Goal: Obtain resource: Obtain resource

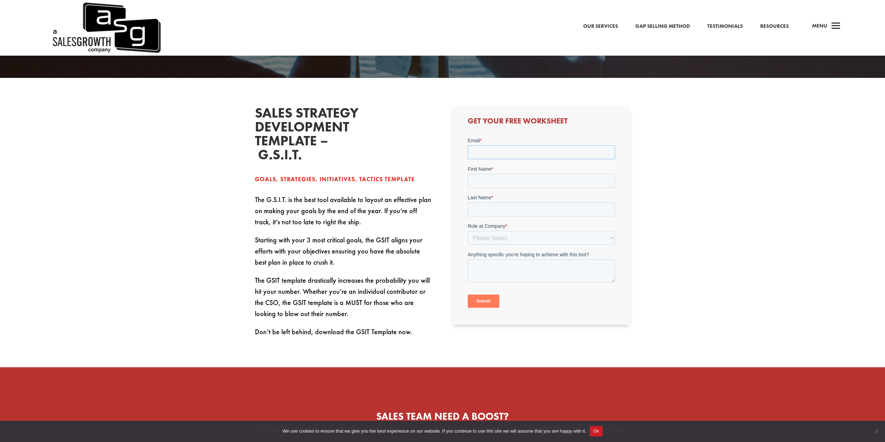
click at [512, 153] on input "Email *" at bounding box center [541, 152] width 147 height 14
type input "abdullah@thepitchlessmethod.com"
click at [502, 183] on input "First Name *" at bounding box center [541, 180] width 147 height 14
type input "Abdullah"
click at [498, 204] on input "Last Name *" at bounding box center [541, 209] width 147 height 14
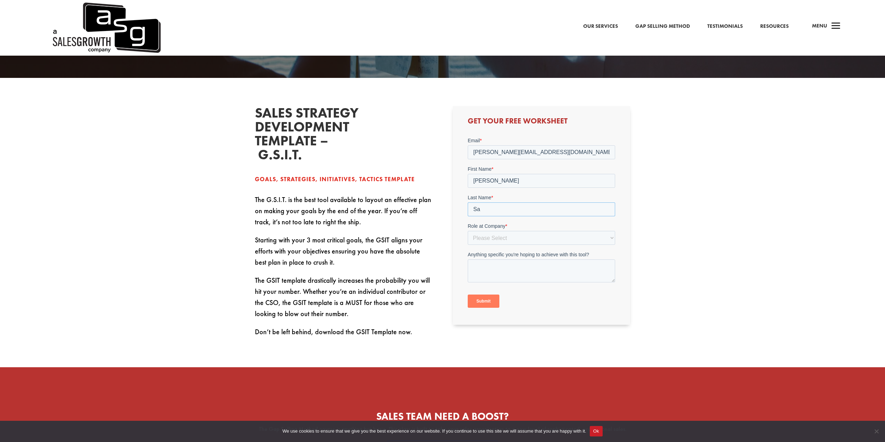
type input "Sajjad"
click at [521, 239] on select "Please Select C-Level (CRO, CSO, etc) Senior Leadership (VP of Sales, VP of Ena…" at bounding box center [541, 238] width 147 height 14
select select "Individual Contributor (AE, SDR, CSM, etc)"
click at [468, 231] on select "Please Select C-Level (CRO, CSO, etc) Senior Leadership (VP of Sales, VP of Ena…" at bounding box center [541, 238] width 147 height 14
click at [483, 312] on div "Submit" at bounding box center [541, 300] width 147 height 25
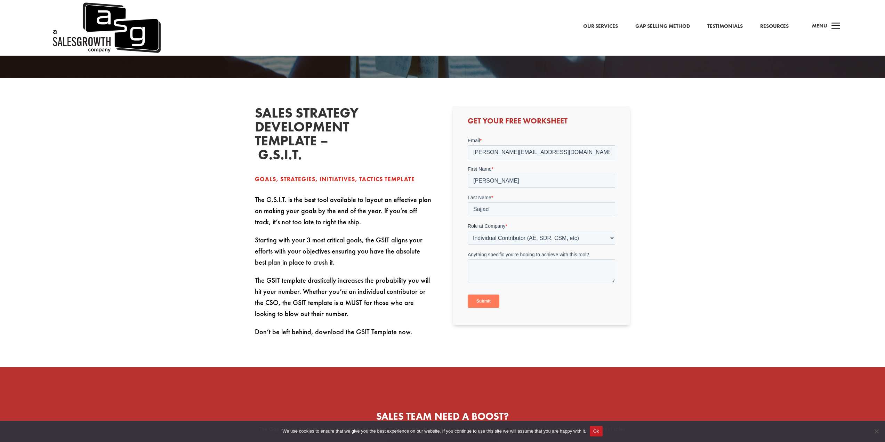
drag, startPoint x: 481, startPoint y: 300, endPoint x: 488, endPoint y: 302, distance: 7.4
click at [488, 302] on input "Submit" at bounding box center [484, 300] width 32 height 13
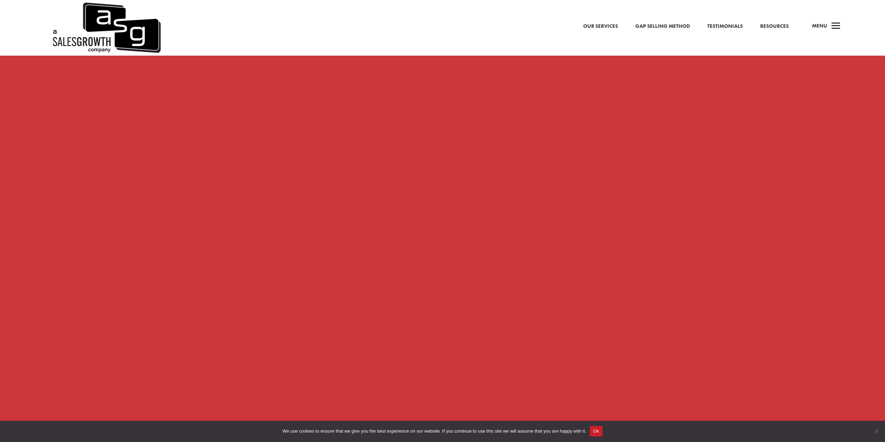
scroll to position [626, 0]
click at [595, 432] on button "Ok" at bounding box center [596, 431] width 13 height 10
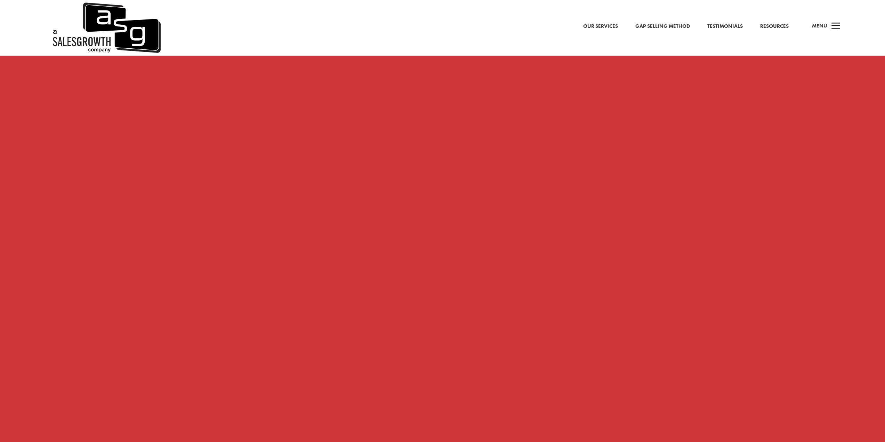
scroll to position [661, 0]
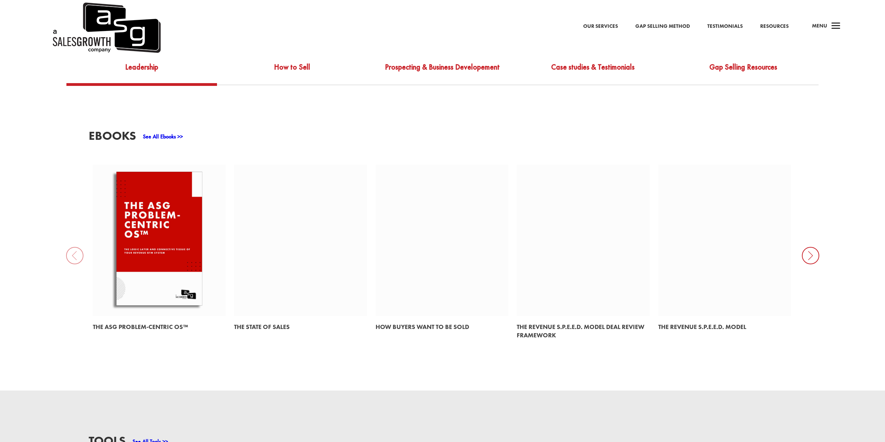
scroll to position [348, 0]
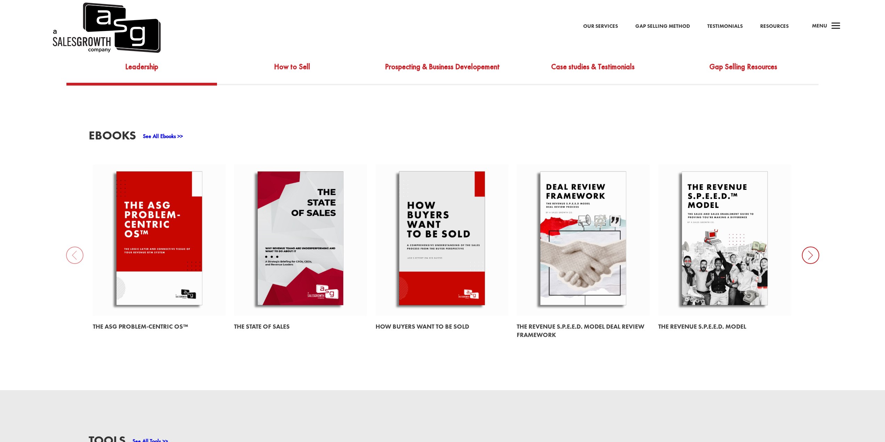
click at [220, 229] on link at bounding box center [159, 239] width 133 height 151
click at [186, 227] on link at bounding box center [159, 239] width 133 height 151
click at [453, 67] on link "Prospecting & Business Developement" at bounding box center [442, 71] width 151 height 22
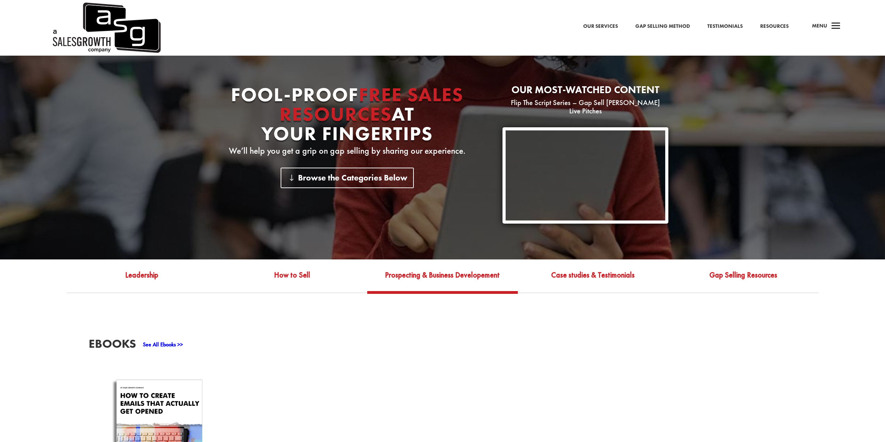
scroll to position [139, 0]
click at [590, 32] on div "Our Services Gap Selling Method Testimonials Resources a Menu" at bounding box center [442, 28] width 885 height 56
click at [110, 46] on img at bounding box center [106, 28] width 110 height 56
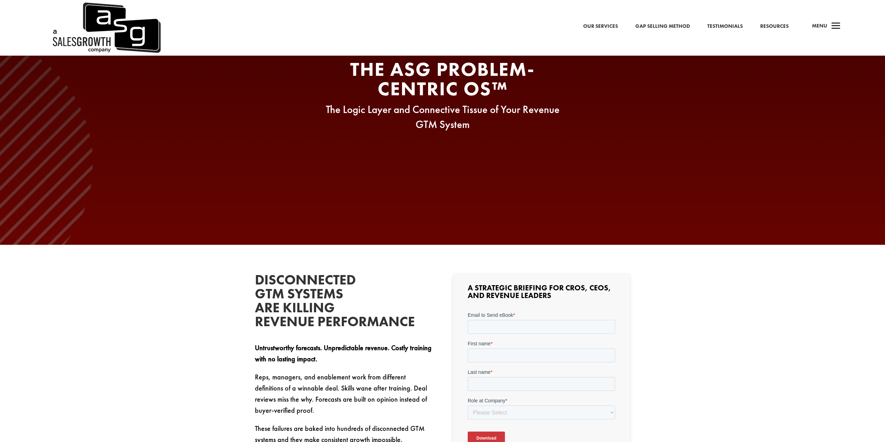
scroll to position [209, 0]
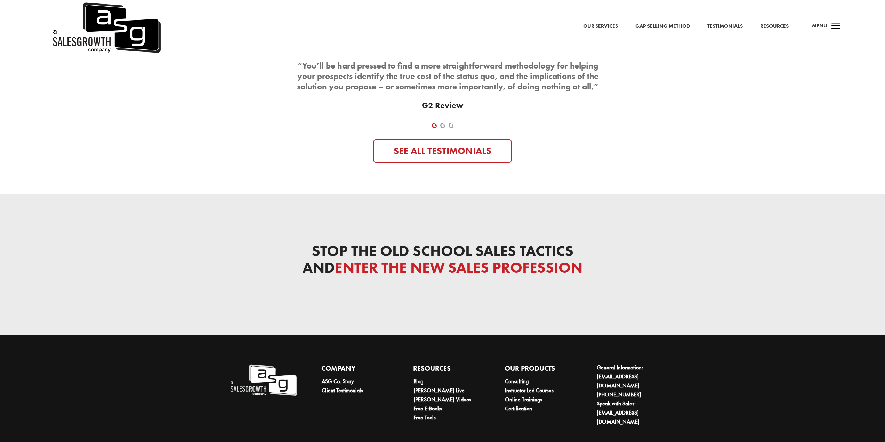
scroll to position [2422, 0]
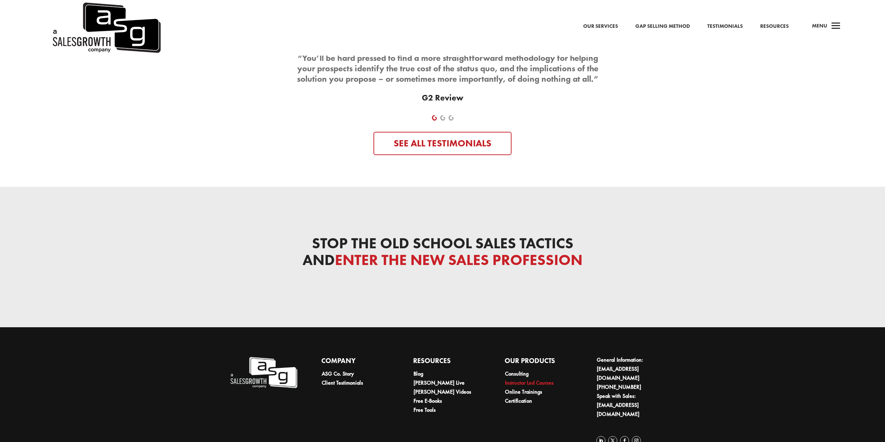
click at [508, 379] on link "Instructor Led Courses" at bounding box center [529, 382] width 49 height 7
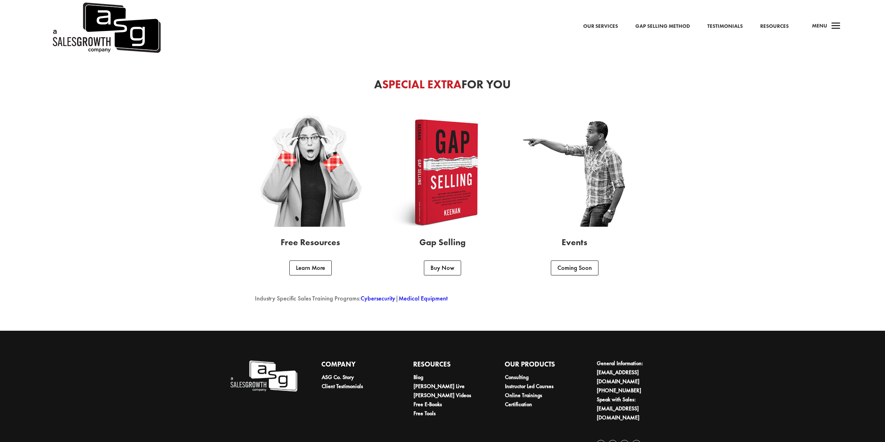
scroll to position [1821, 0]
